Goal: Transaction & Acquisition: Purchase product/service

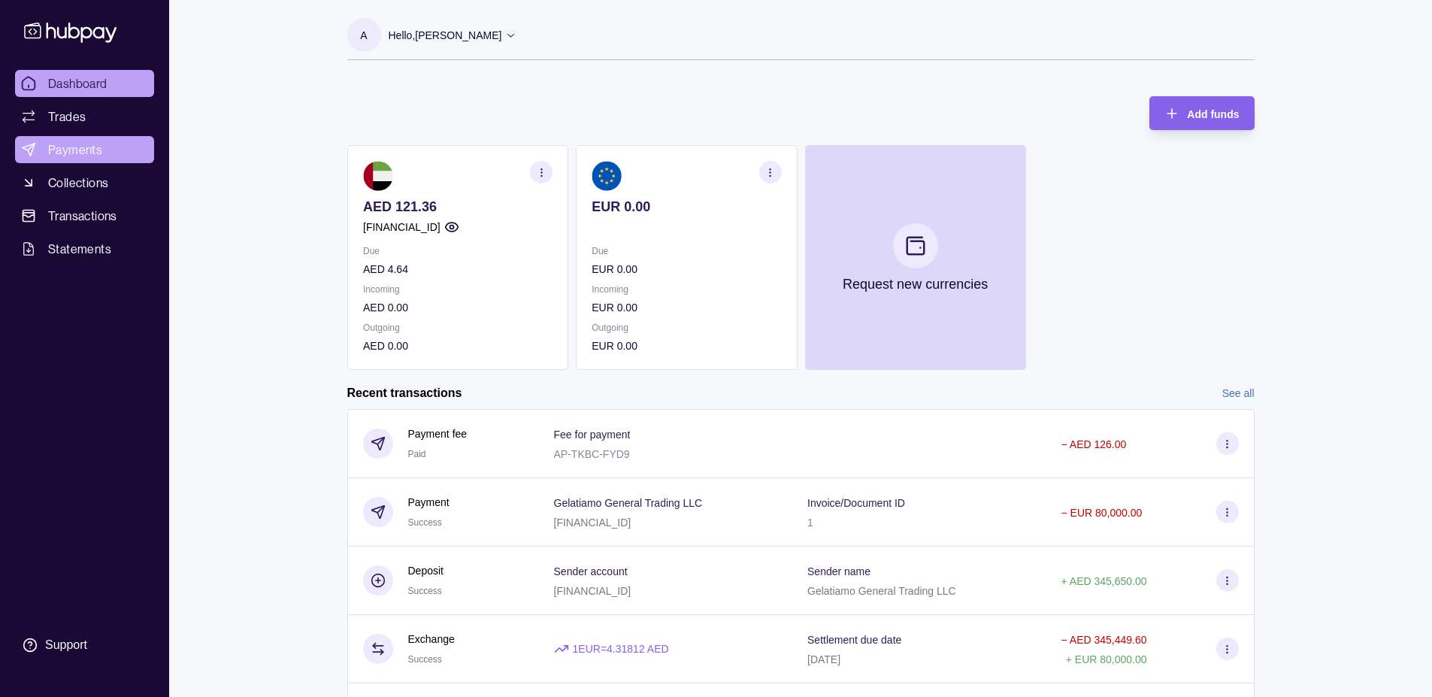
click at [109, 141] on link "Payments" at bounding box center [84, 149] width 139 height 27
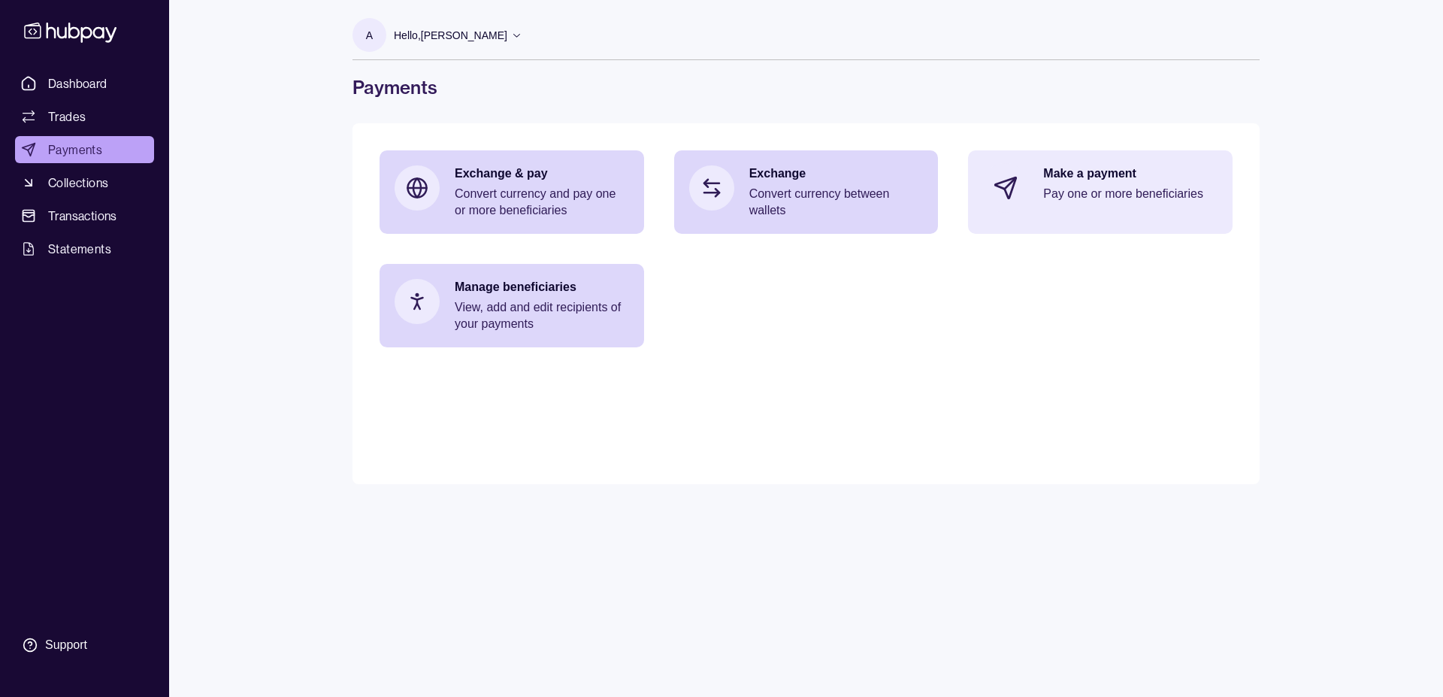
click at [1101, 205] on div "Make a payment Pay one or more beneficiaries" at bounding box center [1130, 187] width 174 height 45
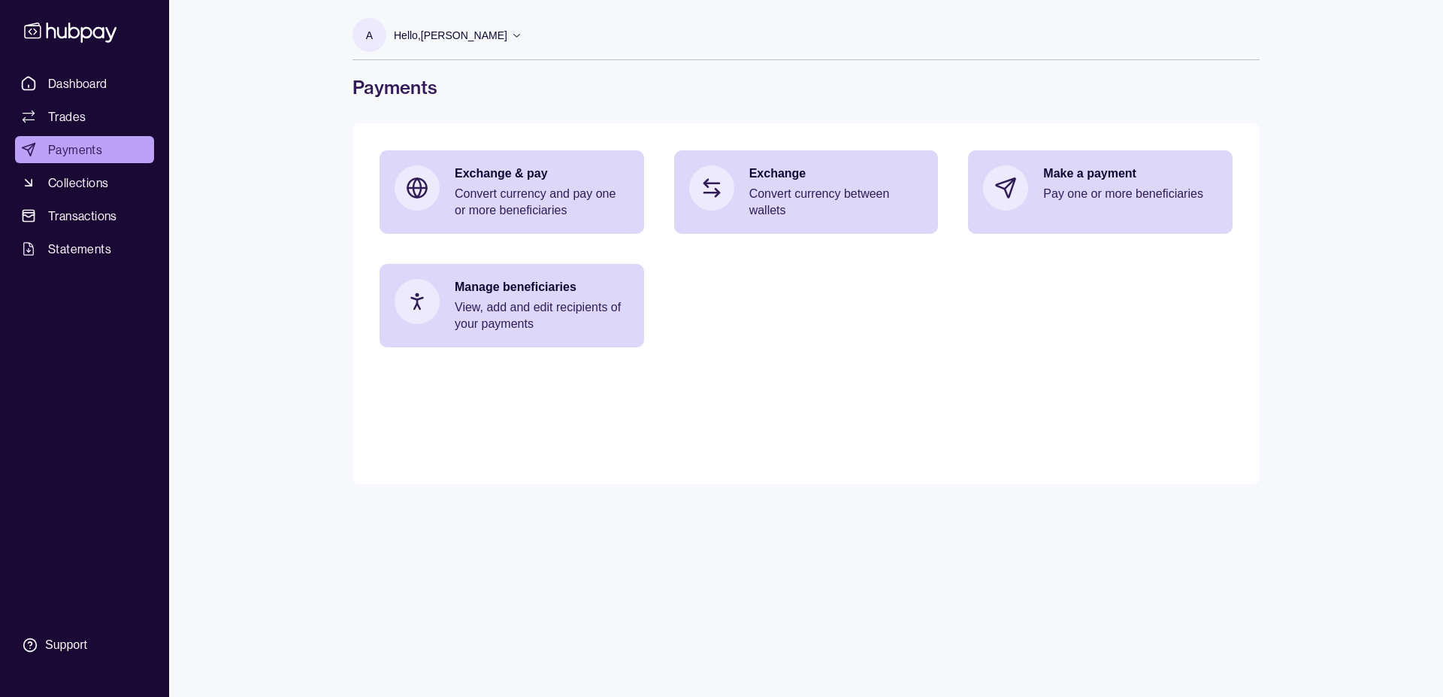
click at [558, 359] on main "Exchange & pay Convert currency and pay one or more beneficiaries Exchange Conv…" at bounding box center [806, 303] width 907 height 361
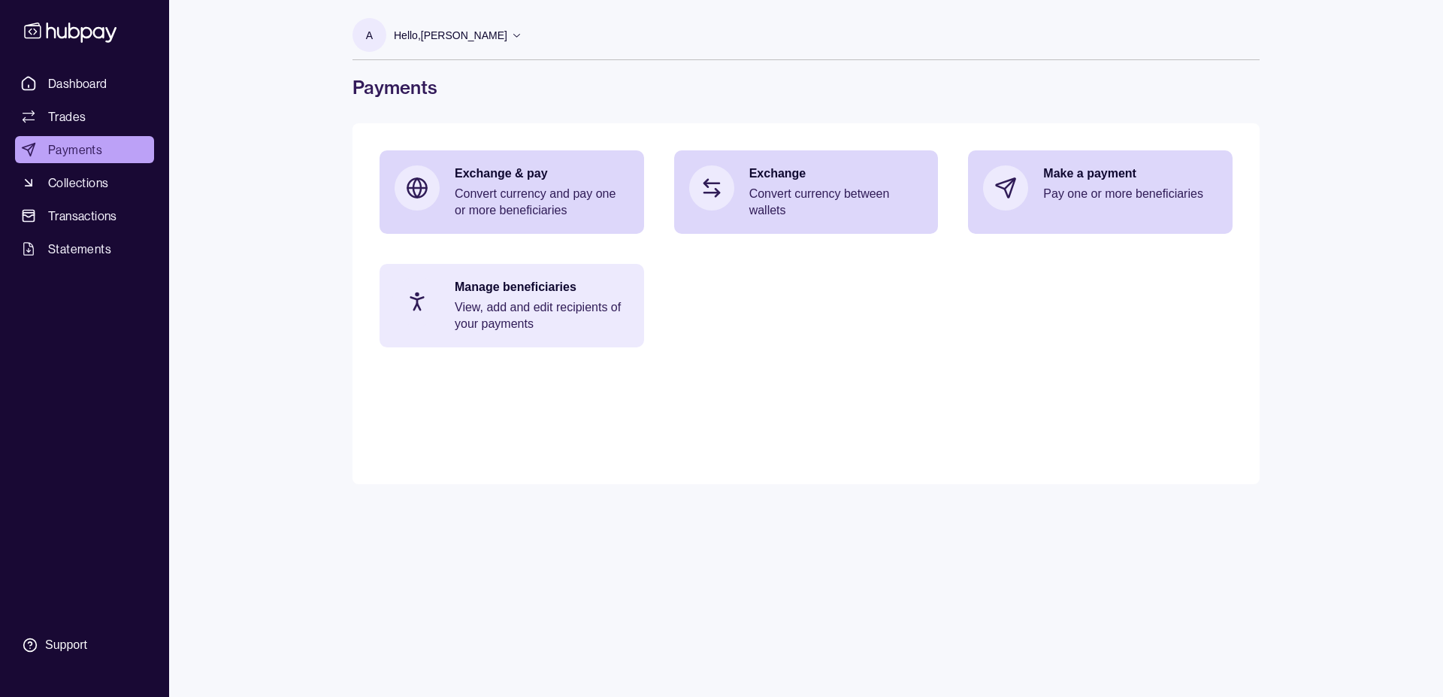
click at [559, 343] on div "Manage beneficiaries View, add and edit recipients of your payments" at bounding box center [512, 305] width 265 height 83
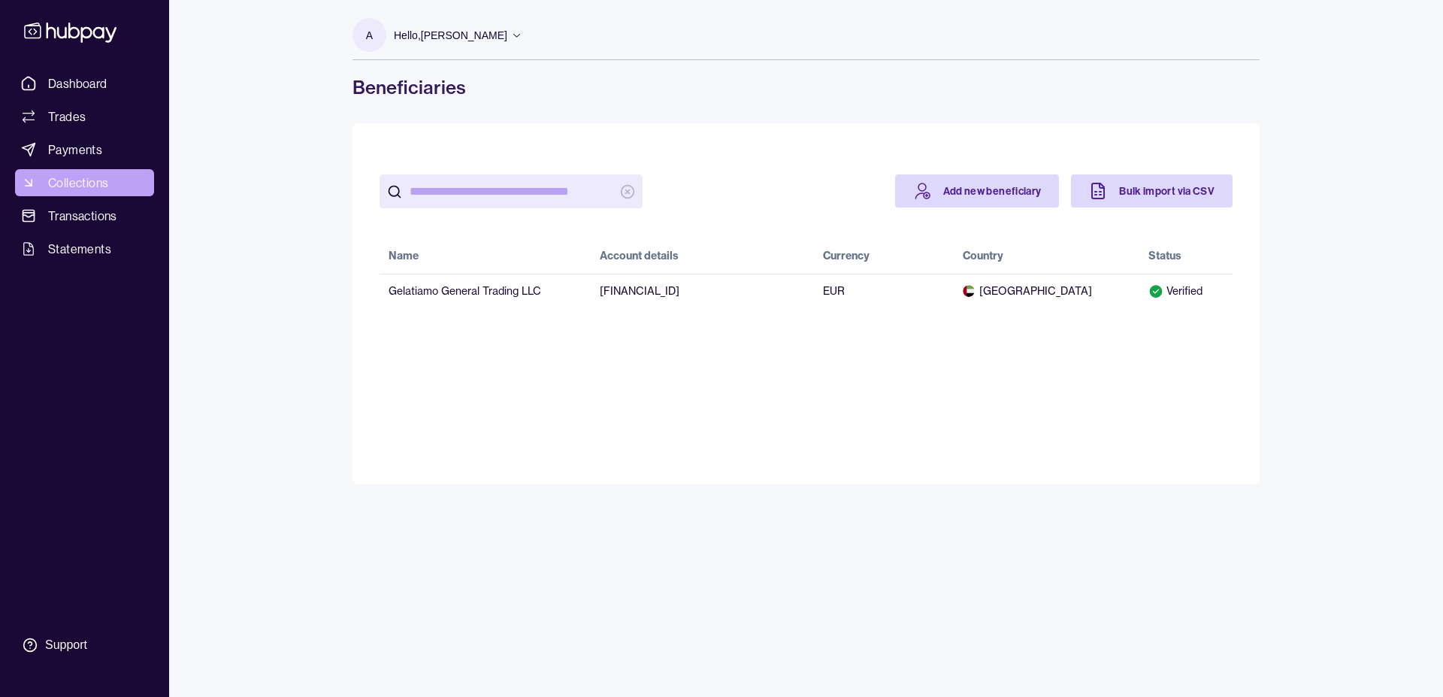
click at [87, 178] on span "Collections" at bounding box center [78, 183] width 60 height 18
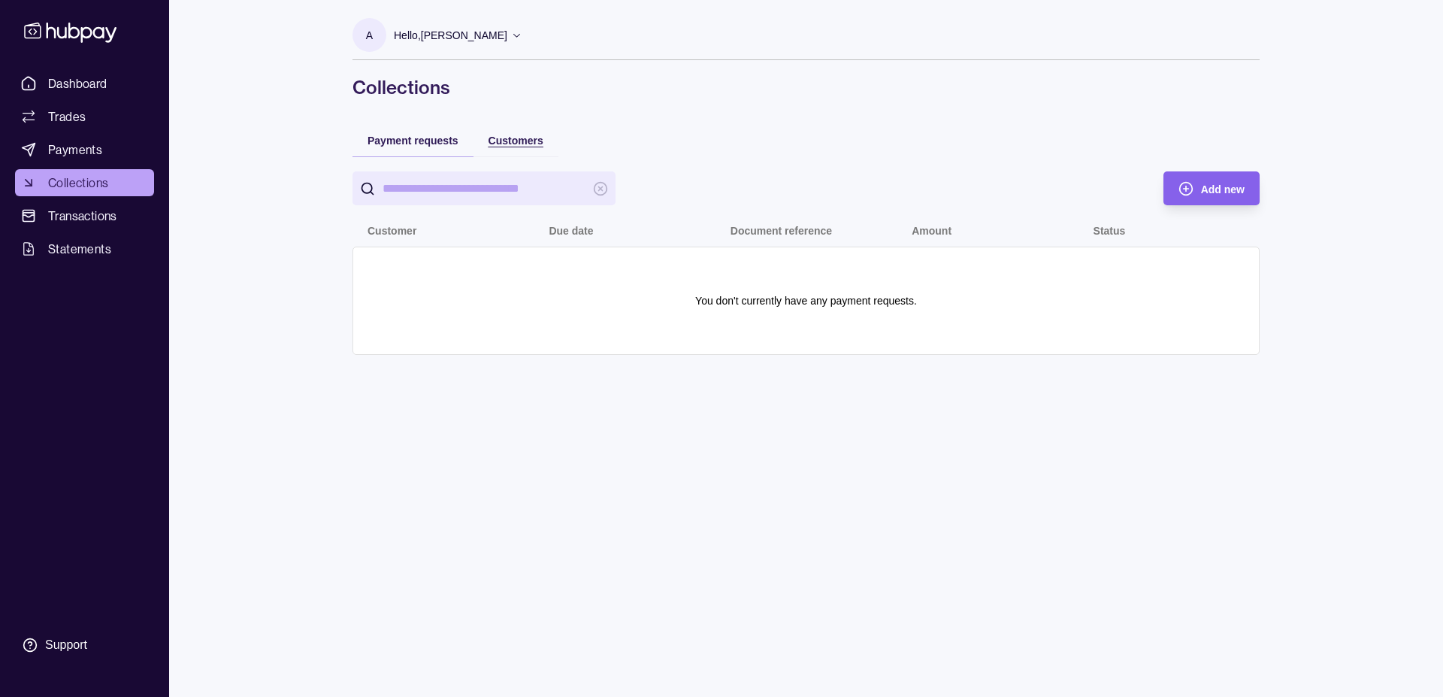
click at [513, 140] on span "Customers" at bounding box center [516, 141] width 55 height 12
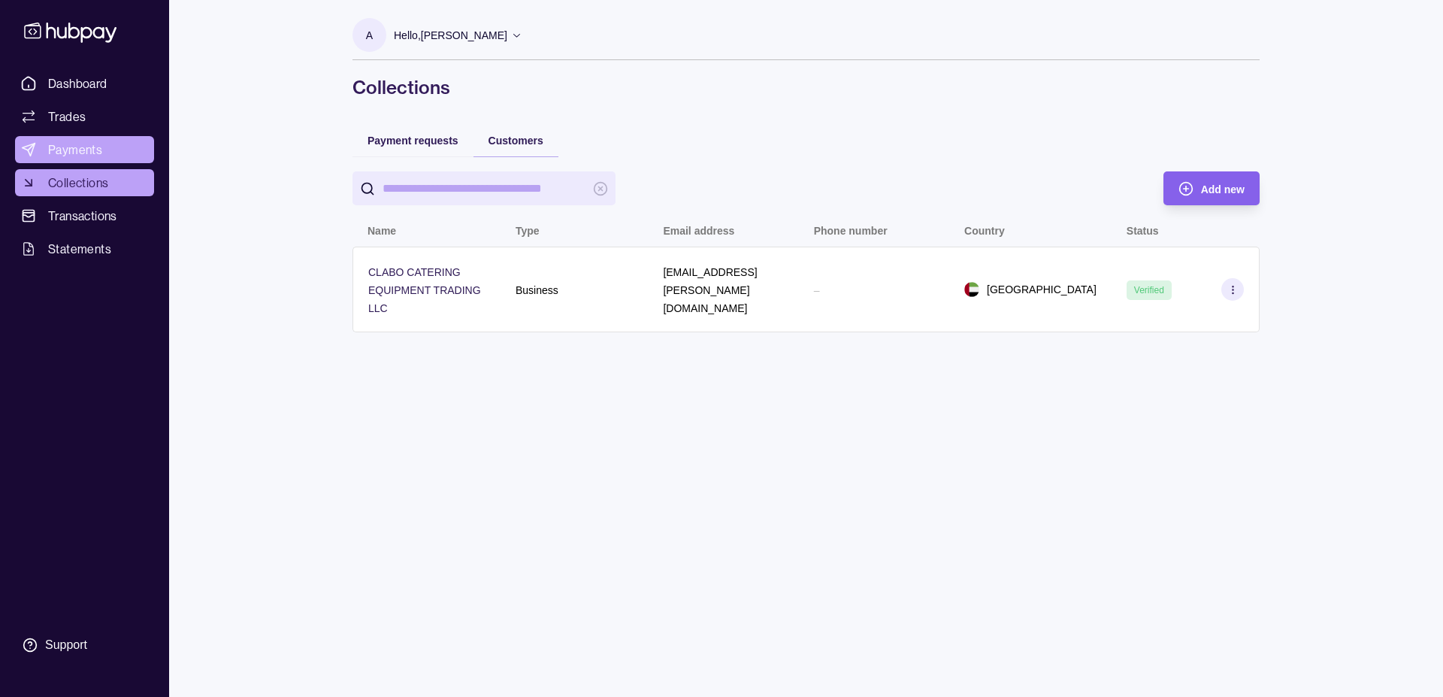
click at [32, 148] on icon at bounding box center [28, 149] width 15 height 15
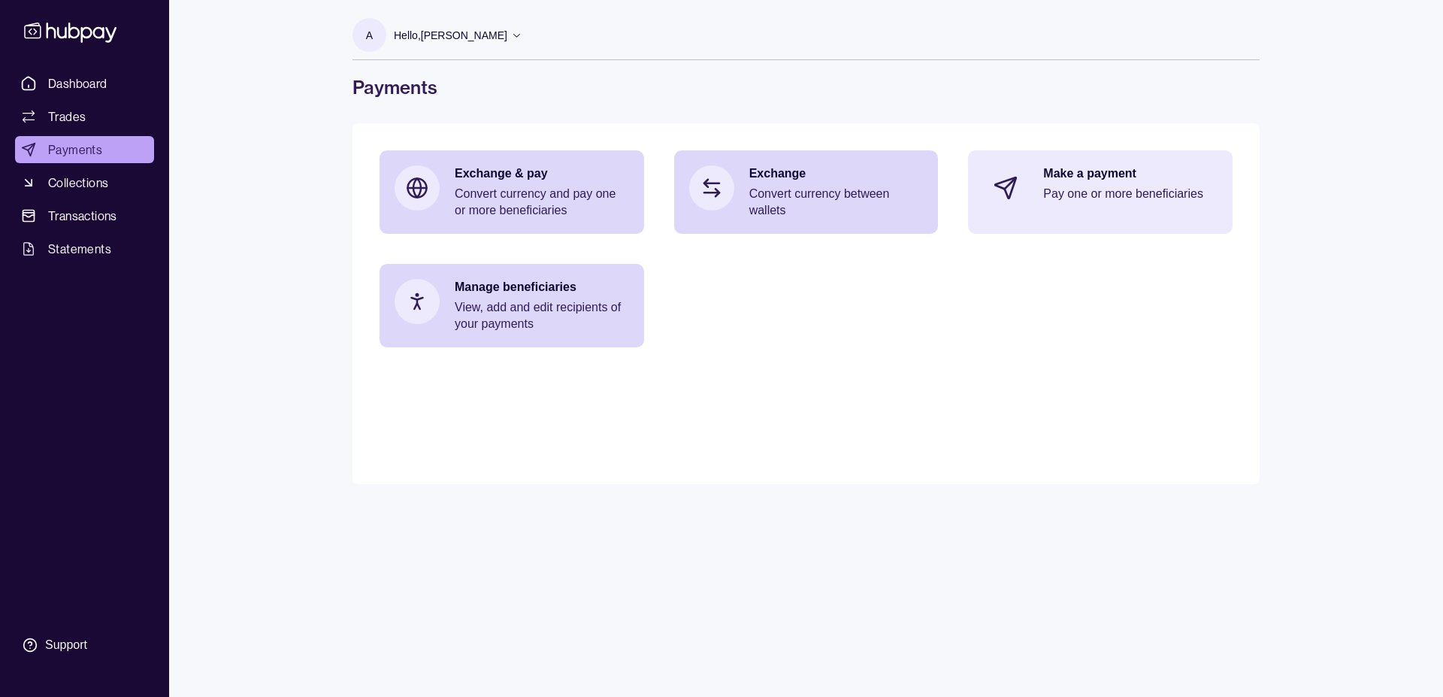
click at [1028, 200] on div "Make a payment Pay one or more beneficiaries" at bounding box center [1100, 187] width 265 height 75
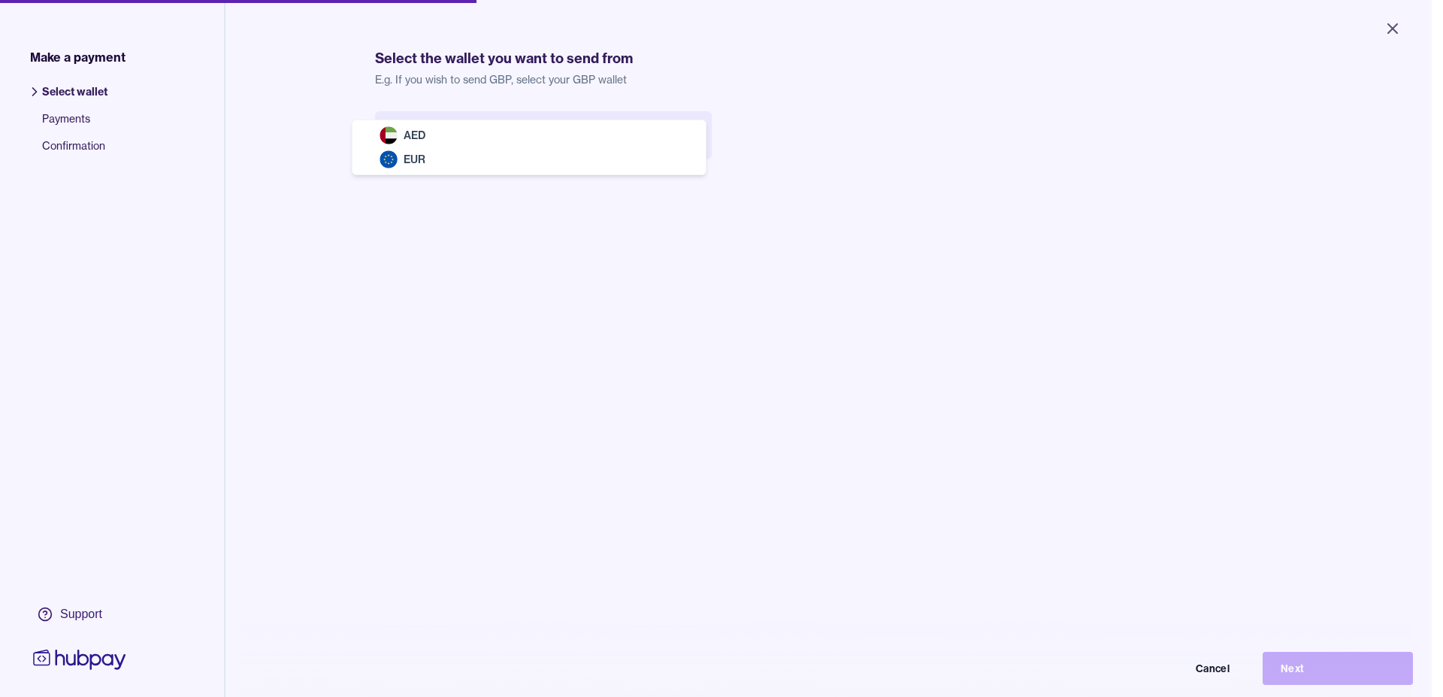
click at [483, 141] on body "Close Make a payment Select wallet Payments Confirmation Support Select the wal…" at bounding box center [716, 348] width 1432 height 697
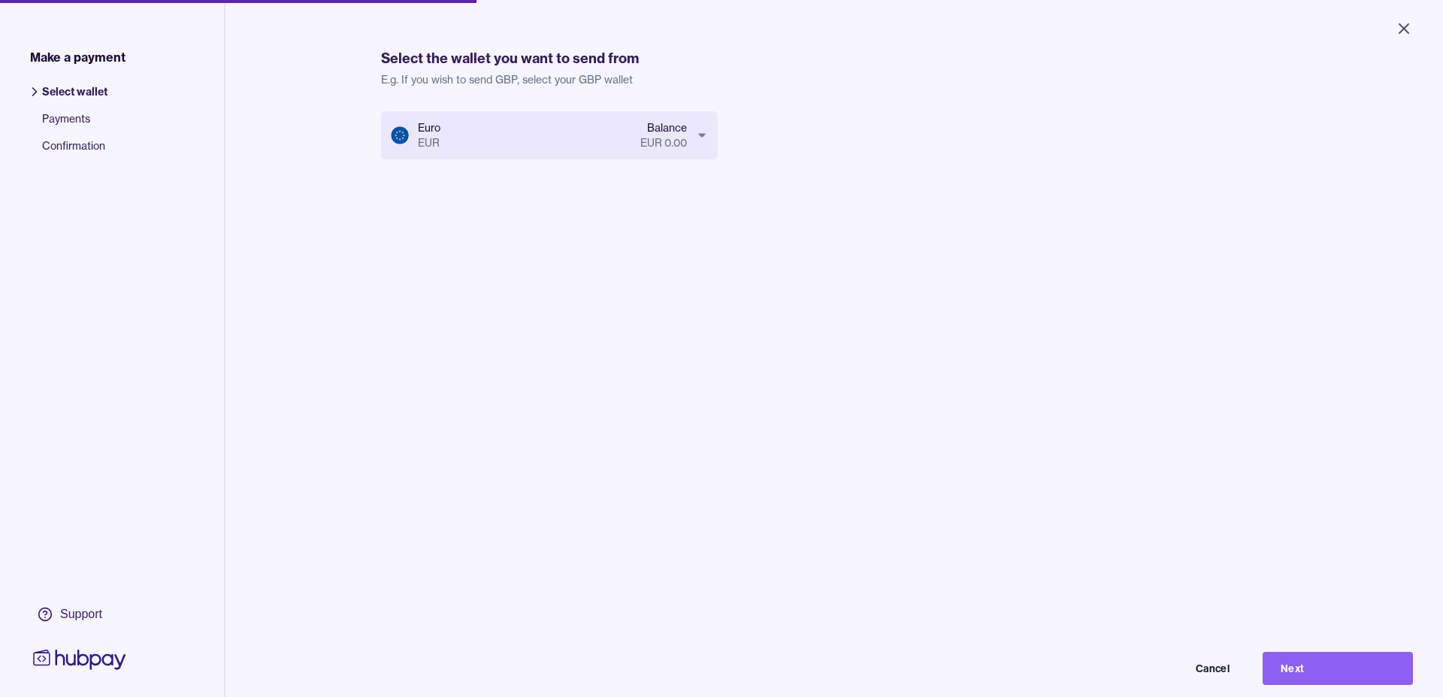
click at [494, 145] on body "Close Make a payment Select wallet Payments Confirmation Support Select the wal…" at bounding box center [721, 348] width 1443 height 697
click at [1274, 664] on button "Next" at bounding box center [1327, 657] width 150 height 33
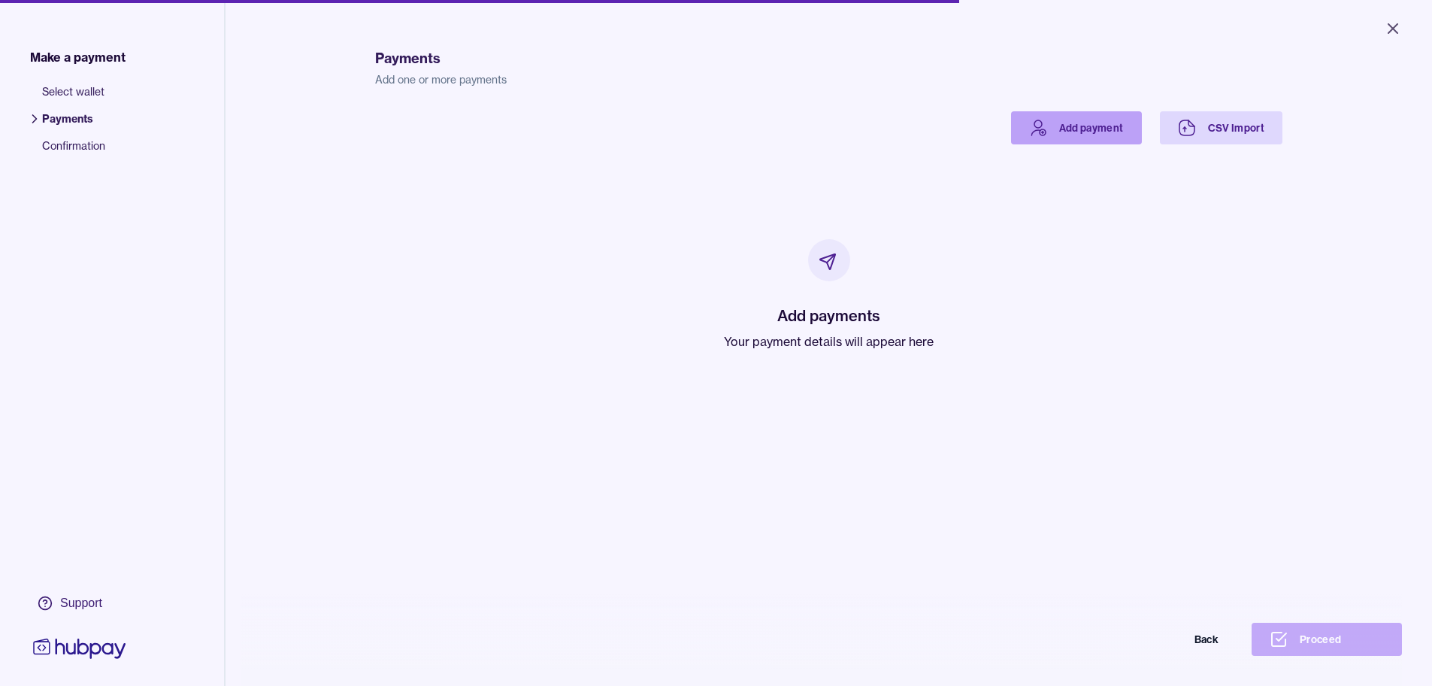
click at [1104, 126] on link "Add payment" at bounding box center [1076, 127] width 131 height 33
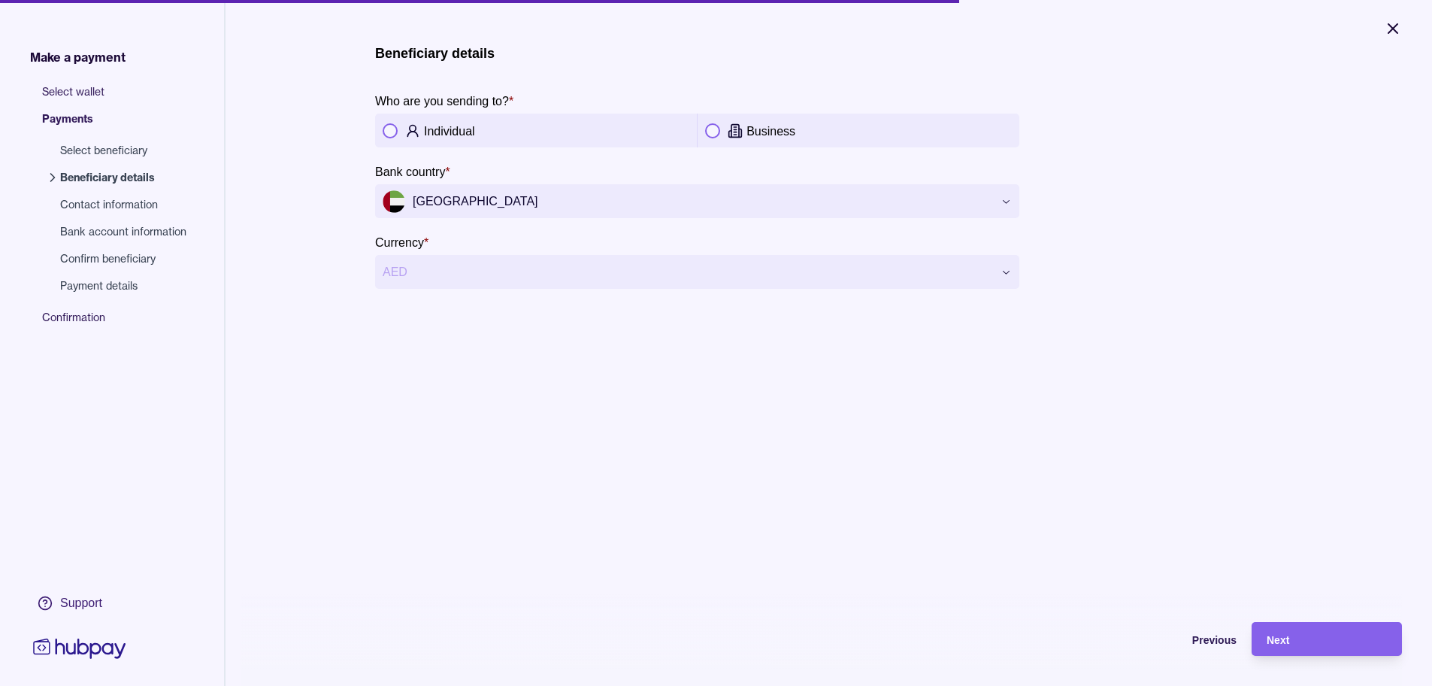
click at [1387, 31] on icon "Close" at bounding box center [1393, 29] width 18 height 18
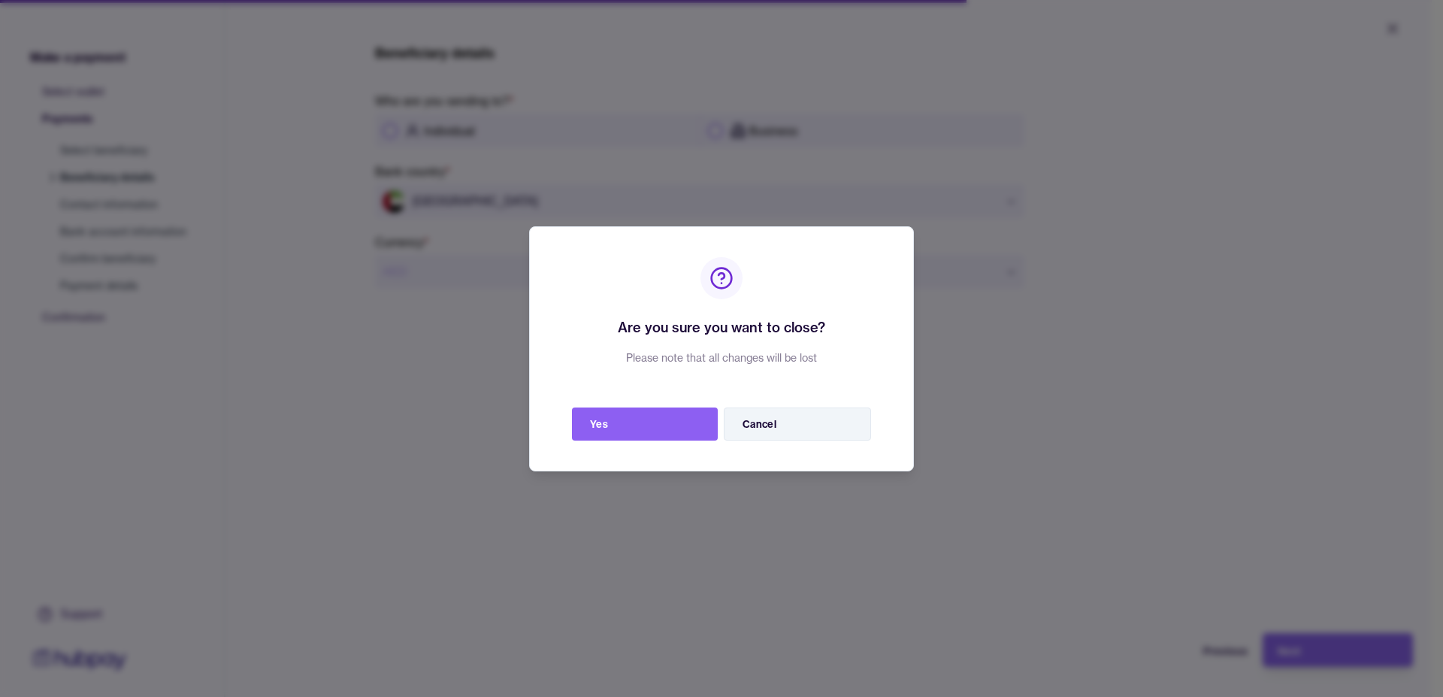
click at [803, 436] on button "Cancel" at bounding box center [797, 423] width 147 height 33
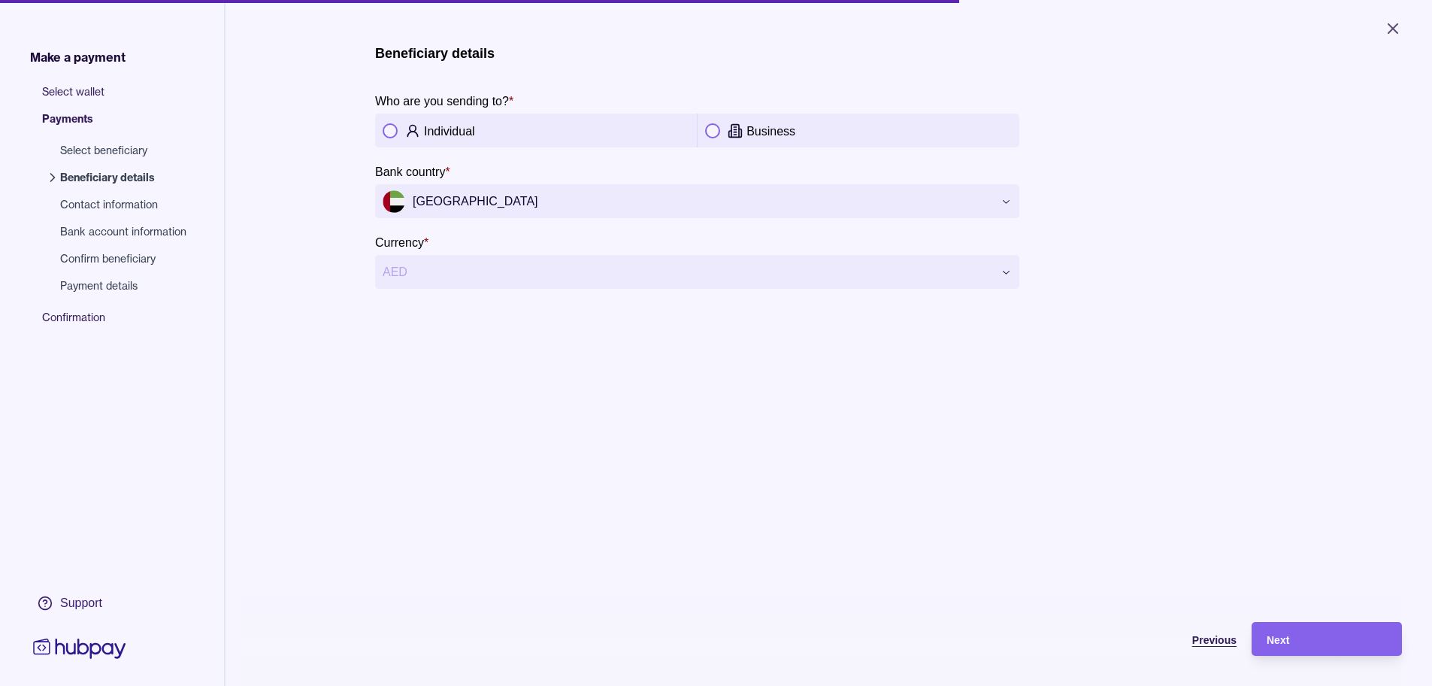
click at [1213, 648] on div "Previous" at bounding box center [1161, 639] width 150 height 18
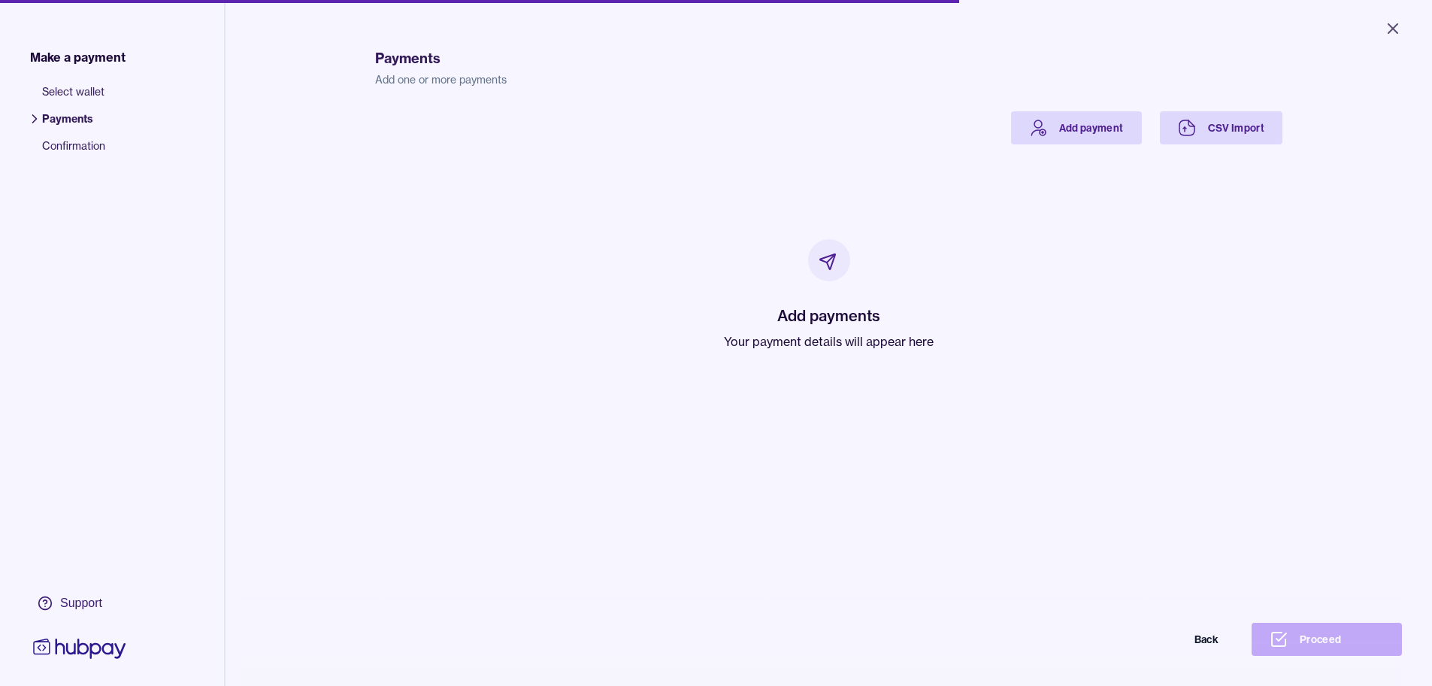
click at [833, 324] on h2 "Add payments" at bounding box center [829, 315] width 210 height 21
click at [822, 332] on div "Add payments Your payment details will appear here" at bounding box center [829, 294] width 210 height 111
click at [68, 92] on span "Select wallet" at bounding box center [73, 97] width 63 height 27
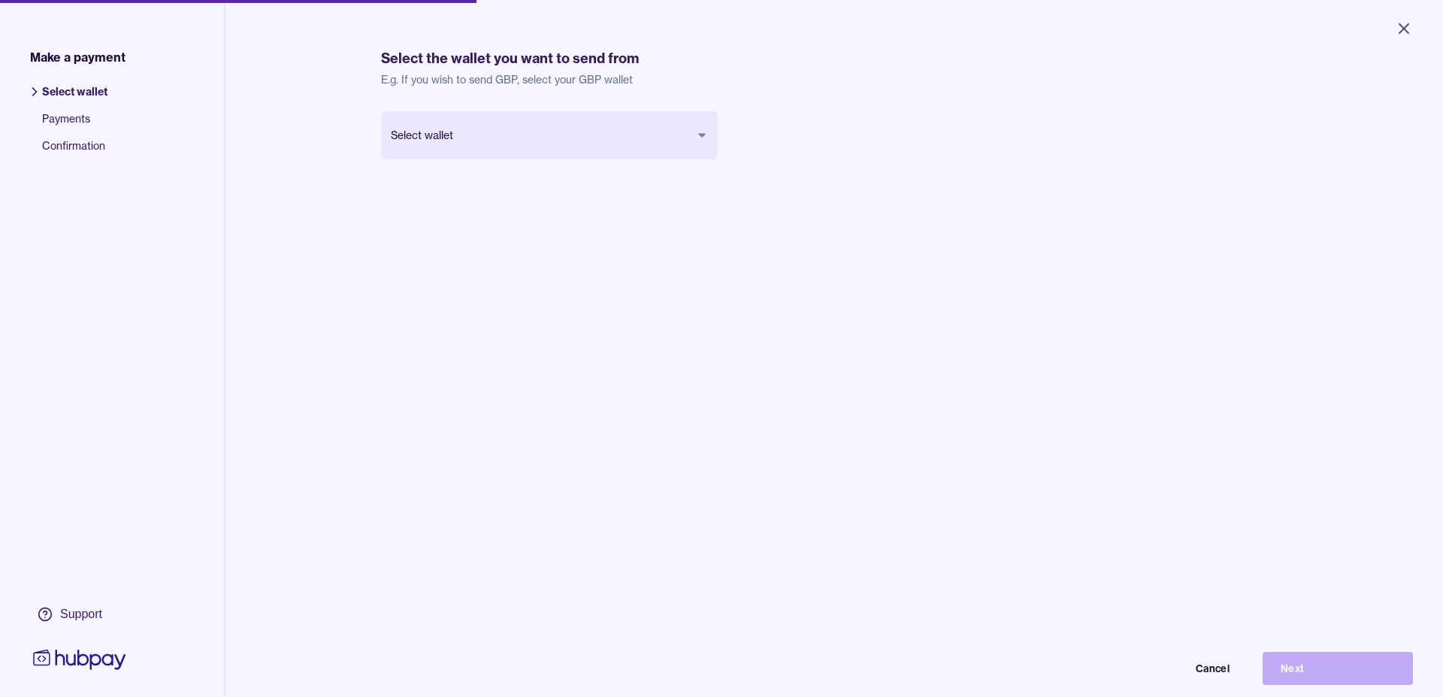
click at [508, 129] on body "Close Make a payment Select wallet Payments Confirmation Support Select the wal…" at bounding box center [721, 348] width 1443 height 697
click at [1346, 667] on button "Next" at bounding box center [1327, 657] width 150 height 33
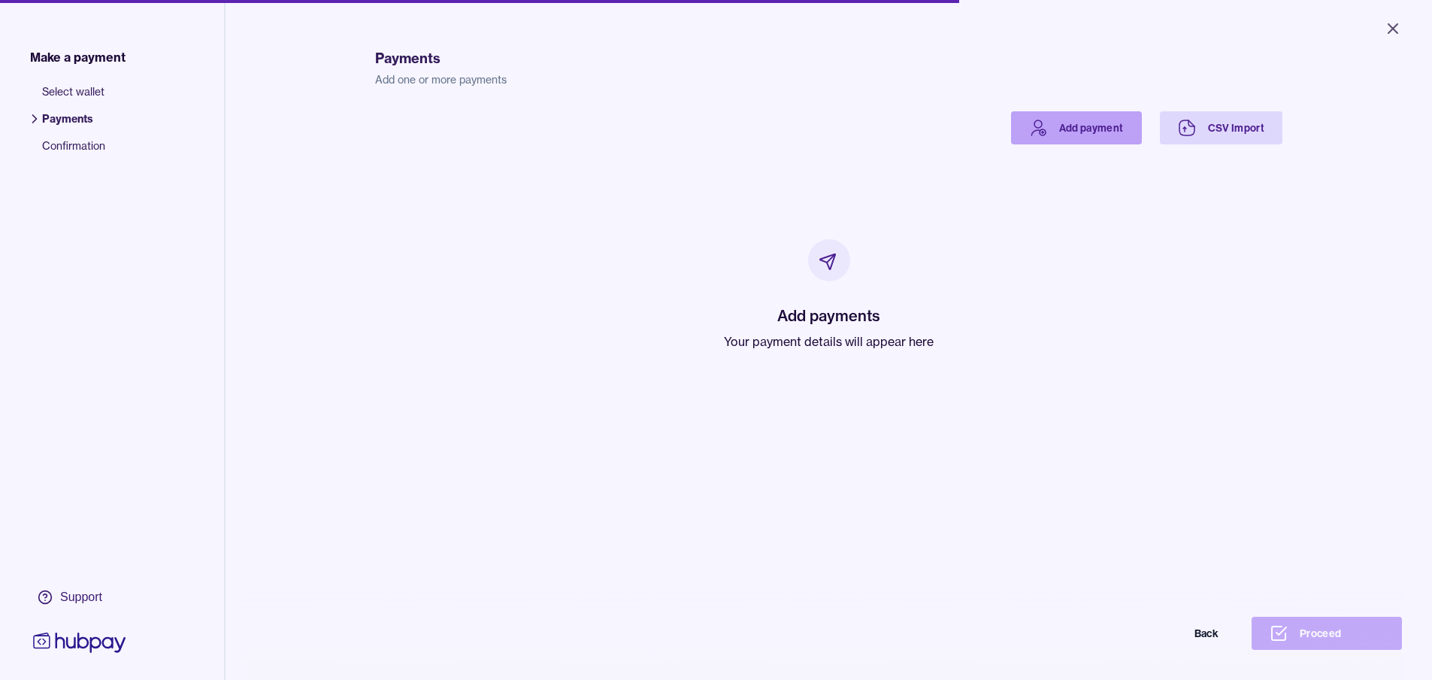
click at [1074, 123] on link "Add payment" at bounding box center [1076, 127] width 131 height 33
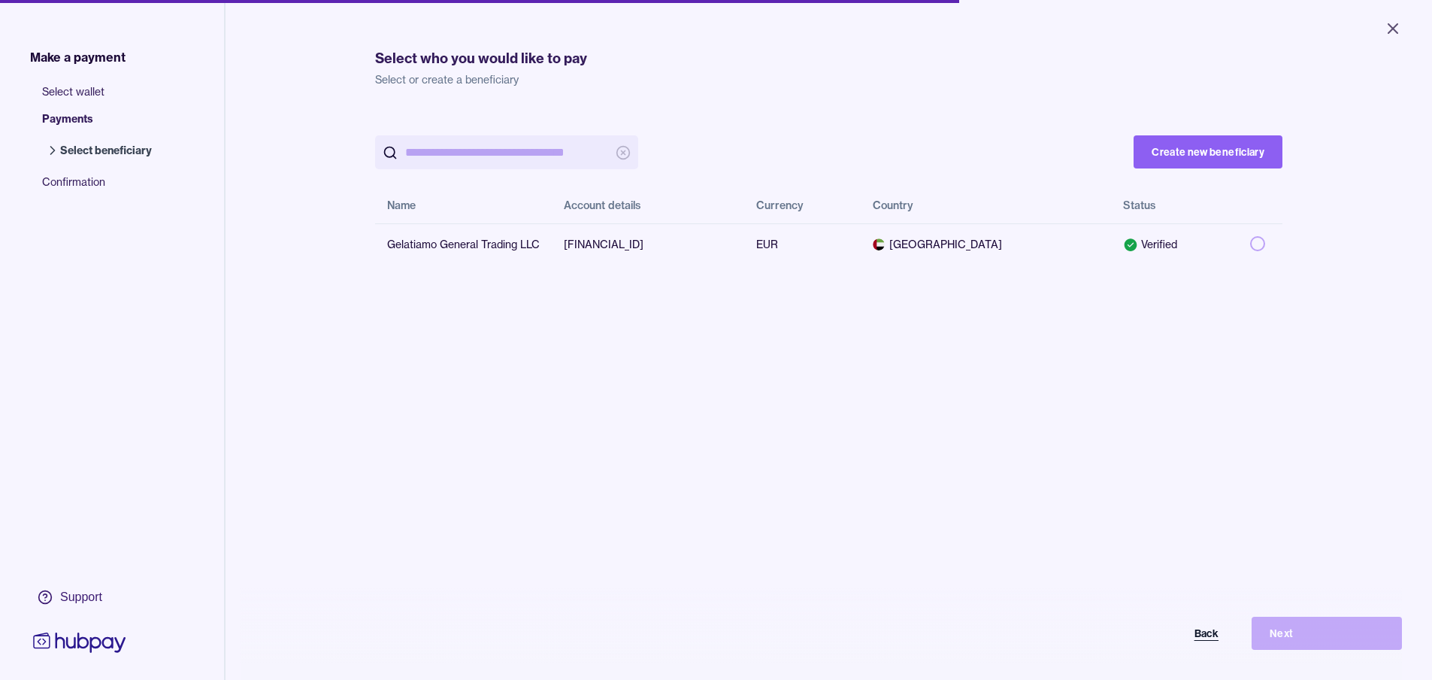
click at [1222, 643] on button "Back" at bounding box center [1161, 632] width 150 height 33
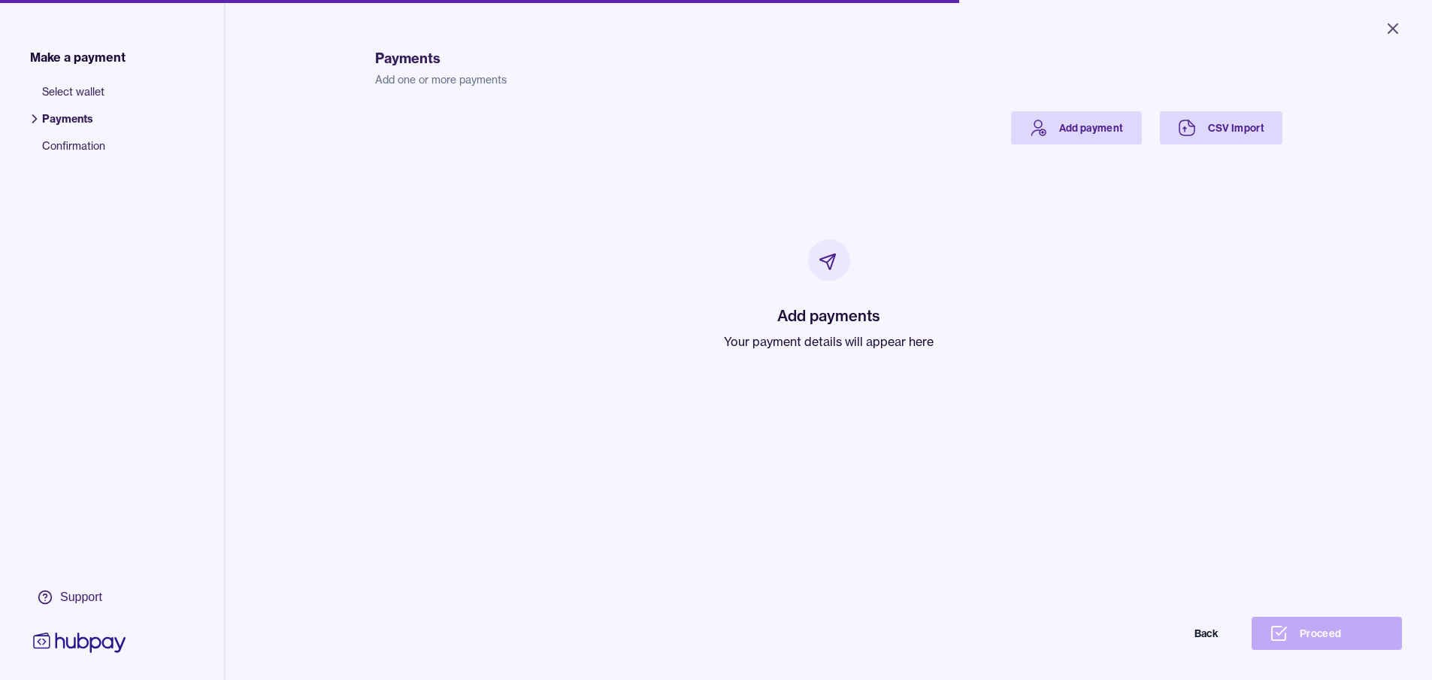
click at [98, 89] on span "Select wallet" at bounding box center [73, 97] width 63 height 27
